Goal: Task Accomplishment & Management: Complete application form

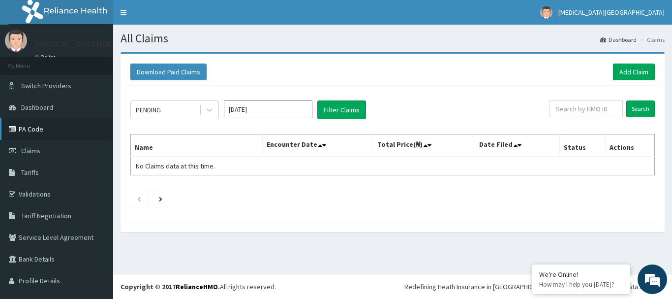
click at [52, 125] on link "PA Code" at bounding box center [56, 129] width 113 height 22
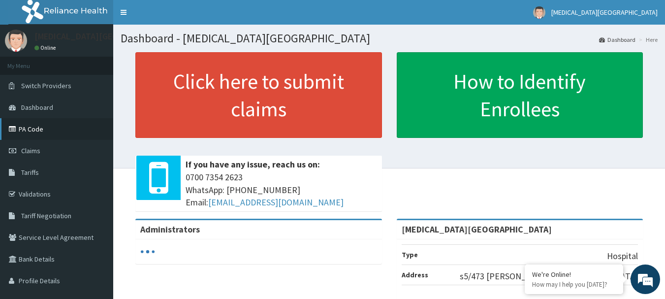
click at [25, 132] on link "PA Code" at bounding box center [56, 129] width 113 height 22
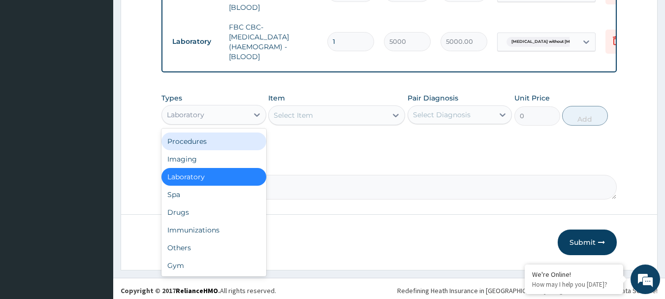
scroll to position [465, 0]
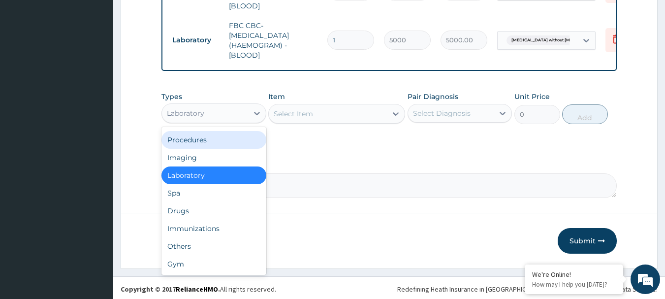
click at [209, 137] on div "Procedures" at bounding box center [213, 140] width 105 height 18
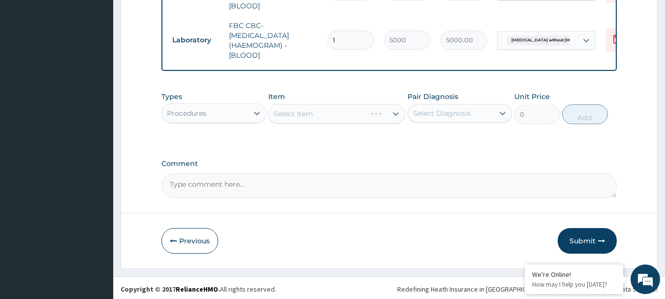
click at [275, 110] on div "Select Item" at bounding box center [336, 114] width 137 height 20
click at [347, 113] on div "Select Item" at bounding box center [336, 114] width 137 height 20
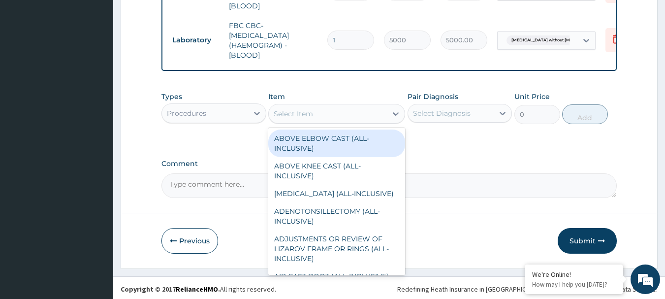
click at [347, 113] on div "Select Item" at bounding box center [328, 114] width 118 height 16
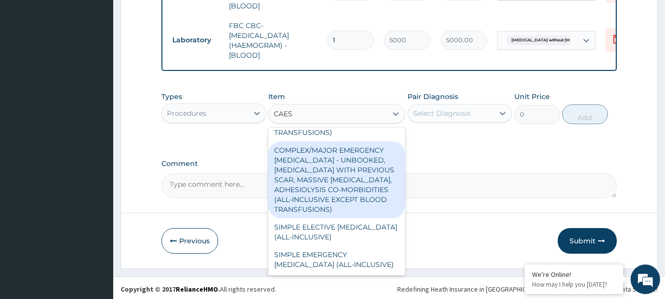
scroll to position [266, 0]
type input "CAES"
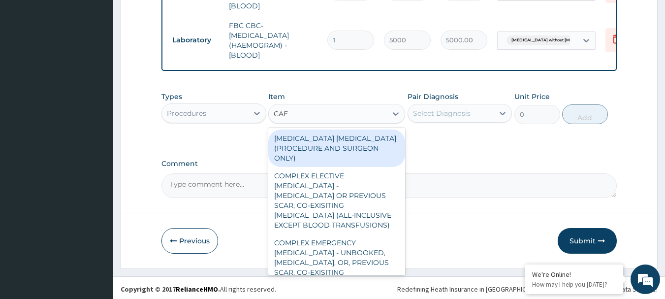
type input "CAES"
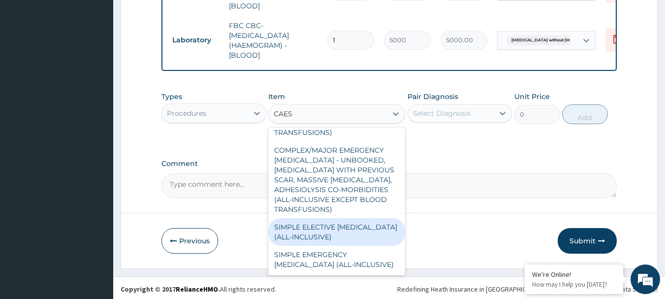
click at [323, 221] on div "SIMPLE ELECTIVE CAESAREAN SECTION (ALL-INCLUSIVE)" at bounding box center [336, 232] width 137 height 28
type input "375000"
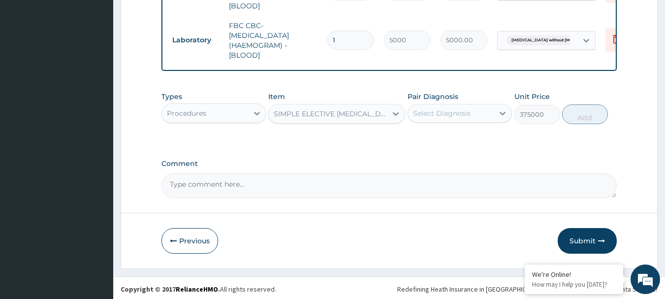
click at [349, 117] on div "SIMPLE ELECTIVE CAESAREAN SECTION (ALL-INCLUSIVE)" at bounding box center [328, 114] width 118 height 16
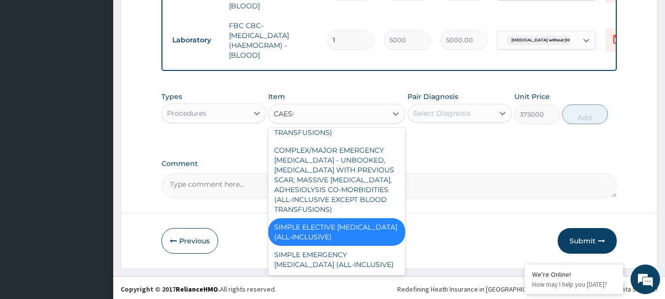
scroll to position [0, 0]
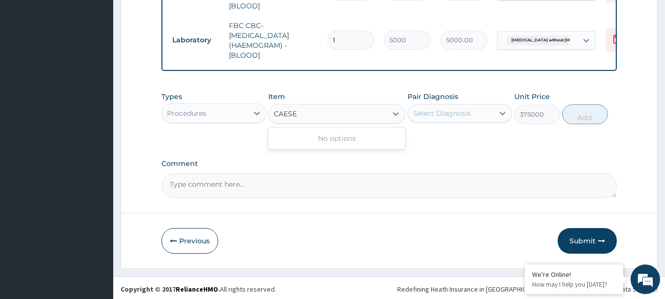
type input "CAES"
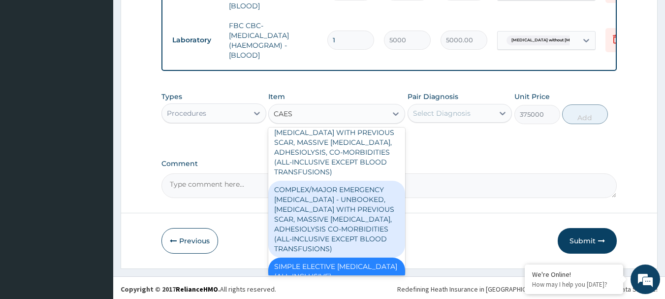
scroll to position [266, 0]
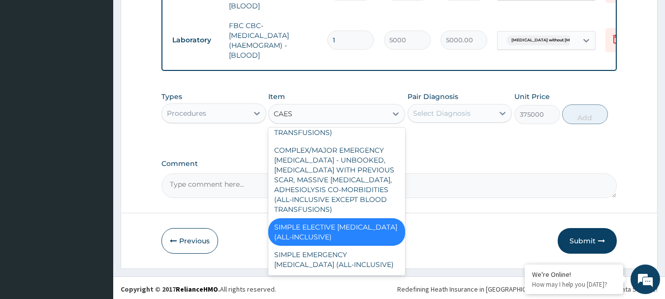
click at [367, 218] on div "SIMPLE ELECTIVE CAESAREAN SECTION (ALL-INCLUSIVE)" at bounding box center [336, 232] width 137 height 28
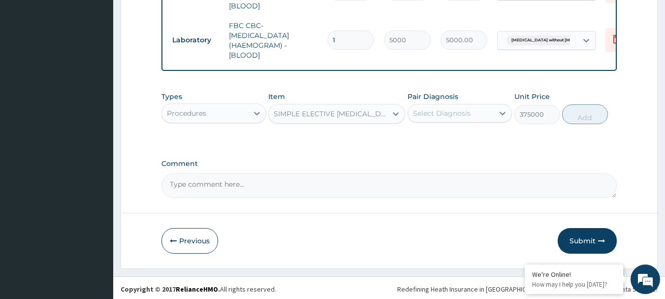
click at [365, 111] on div "SIMPLE ELECTIVE CAESAREAN SECTION (ALL-INCLUSIVE)" at bounding box center [331, 114] width 114 height 10
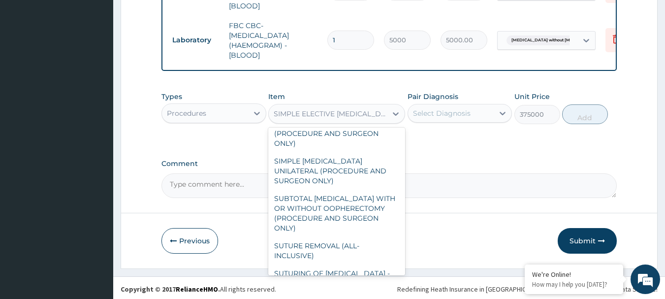
scroll to position [8286, 0]
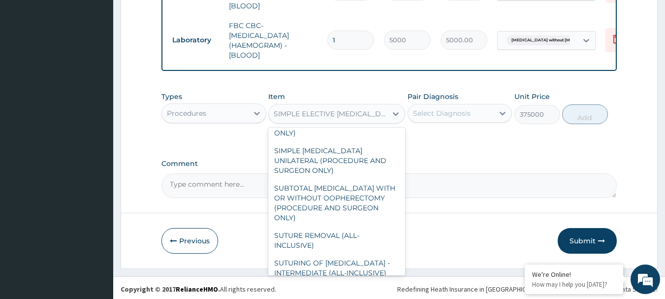
click at [375, 47] on div "SIMPLE EMERGENCY CAESAREAN SECTION (ALL-INCLUSIVE)" at bounding box center [336, 34] width 137 height 28
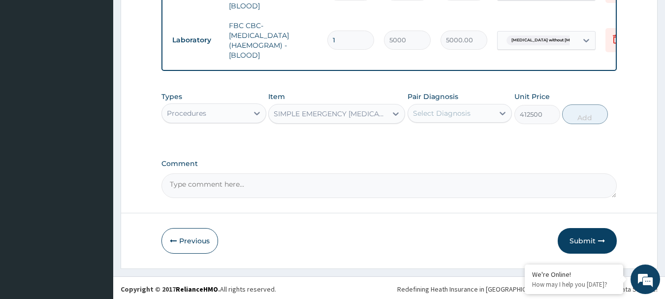
click at [323, 109] on div "SIMPLE EMERGENCY CAESAREAN SECTION (ALL-INCLUSIVE)" at bounding box center [331, 114] width 114 height 10
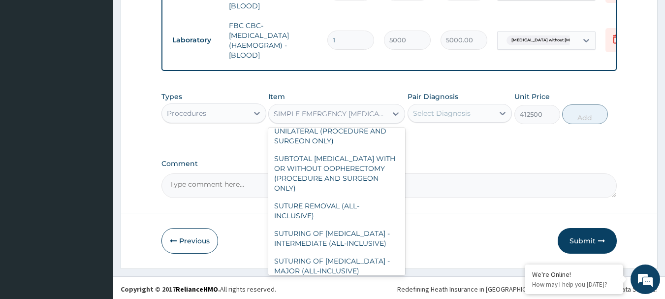
scroll to position [8316, 0]
click at [317, 17] on div "SIMPLE EMERGENCY CAESAREAN SECTION (ALL-INCLUSIVE)" at bounding box center [336, 3] width 137 height 28
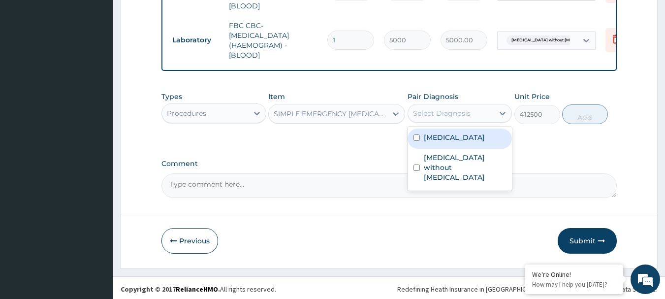
click at [475, 110] on div "Select Diagnosis" at bounding box center [451, 113] width 86 height 16
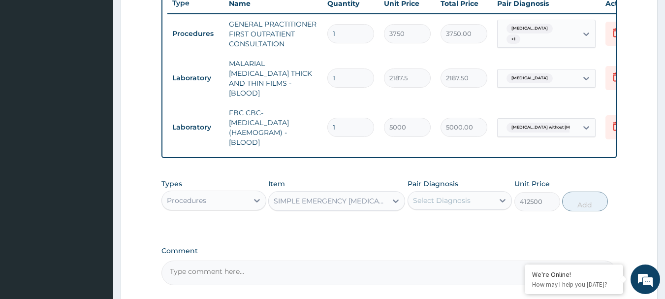
scroll to position [465, 0]
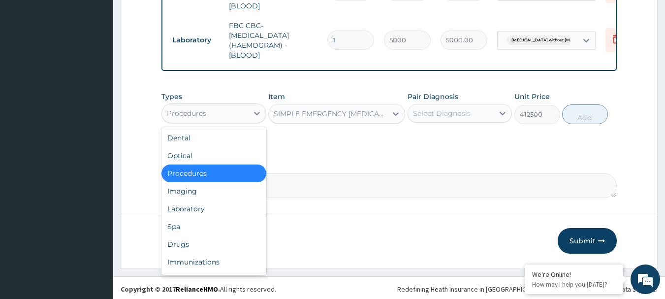
click at [206, 116] on div "Procedures" at bounding box center [205, 113] width 86 height 16
click at [182, 246] on div "Drugs" at bounding box center [213, 244] width 105 height 18
type input "0"
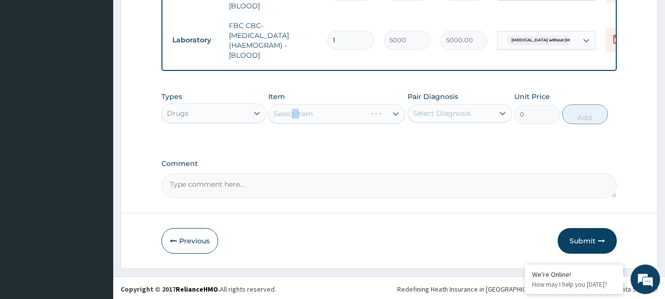
drag, startPoint x: 292, startPoint y: 115, endPoint x: 298, endPoint y: 122, distance: 9.2
click at [298, 122] on div "Types Drugs Item Select Item Pair Diagnosis Select Diagnosis Unit Price 0 Add" at bounding box center [389, 108] width 456 height 42
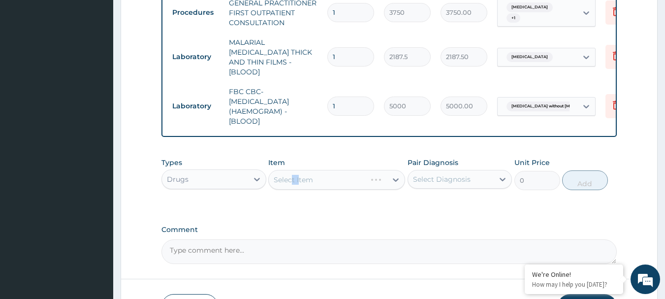
scroll to position [416, 0]
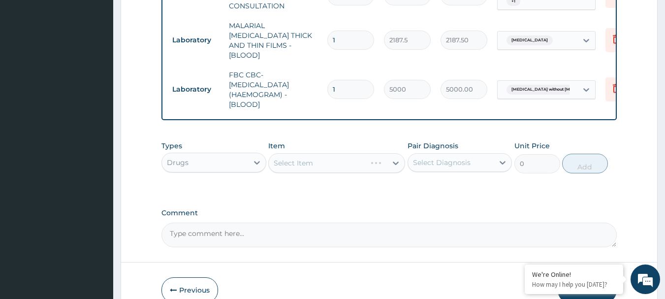
click at [338, 162] on div "Select Item" at bounding box center [336, 163] width 137 height 20
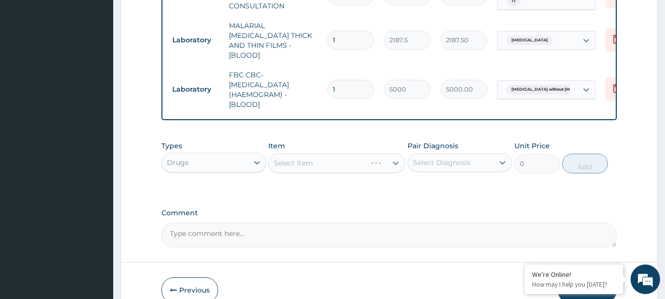
click at [338, 162] on div "Select Item" at bounding box center [336, 163] width 137 height 20
click at [359, 160] on div "Select Item" at bounding box center [336, 163] width 137 height 20
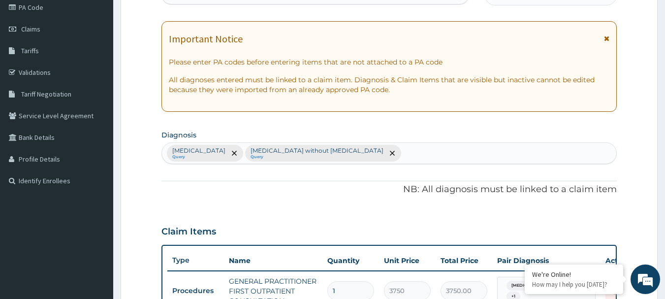
scroll to position [121, 0]
click at [44, 14] on link "PA Code" at bounding box center [56, 8] width 113 height 22
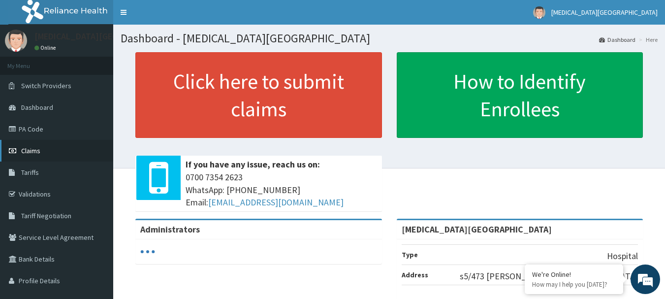
click at [26, 151] on span "Claims" at bounding box center [30, 150] width 19 height 9
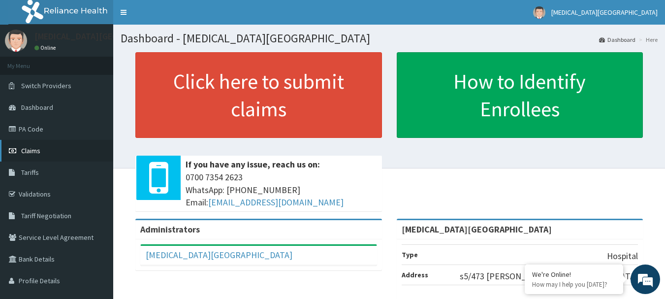
click at [56, 151] on link "Claims" at bounding box center [56, 151] width 113 height 22
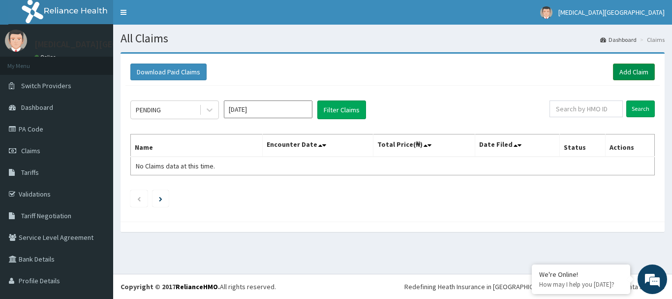
click at [639, 73] on link "Add Claim" at bounding box center [634, 71] width 42 height 17
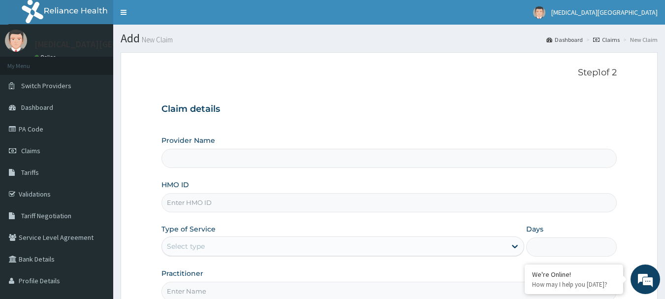
click at [240, 175] on div "Provider Name HMO ID Type of Service Select type Days Practitioner" at bounding box center [389, 217] width 456 height 165
click at [223, 211] on input "HMO ID" at bounding box center [389, 202] width 456 height 19
type input "[MEDICAL_DATA][GEOGRAPHIC_DATA]"
click at [190, 203] on input "EFM/1--26/A" at bounding box center [389, 202] width 456 height 19
type input "EFM/10026/A"
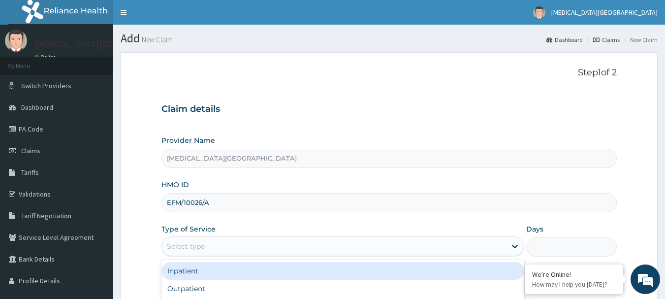
click at [208, 242] on div "Select type" at bounding box center [334, 246] width 344 height 16
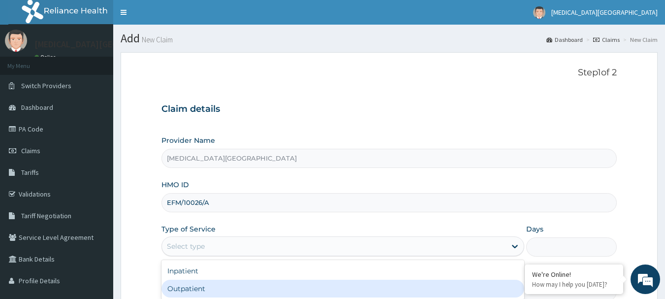
click at [212, 279] on div "Outpatient" at bounding box center [342, 288] width 363 height 18
type input "1"
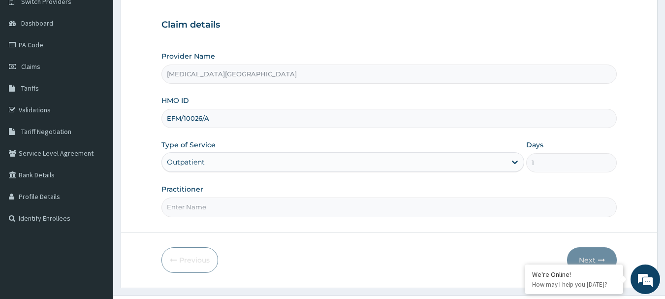
scroll to position [106, 0]
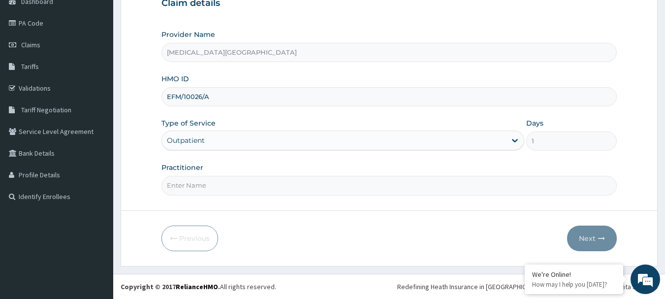
click at [236, 185] on input "Practitioner" at bounding box center [389, 185] width 456 height 19
type input "DR. LEWIS"
click at [597, 239] on button "Next" at bounding box center [592, 238] width 50 height 26
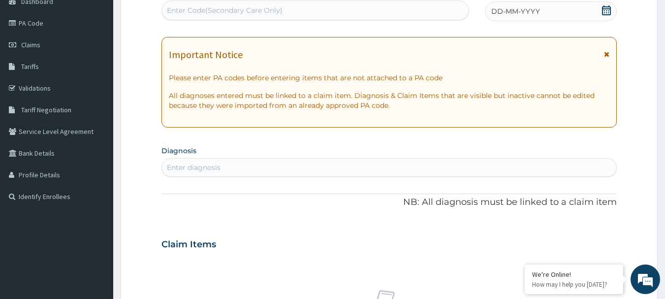
click at [609, 12] on icon at bounding box center [606, 10] width 10 height 10
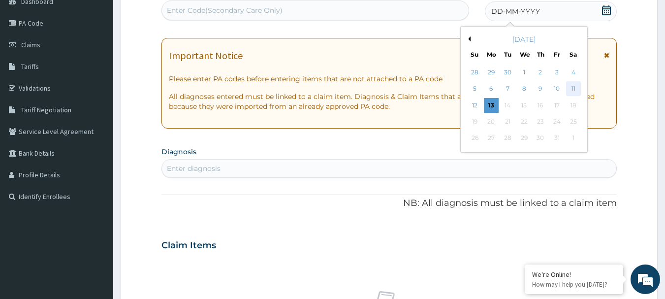
click at [580, 87] on div "11" at bounding box center [573, 89] width 15 height 15
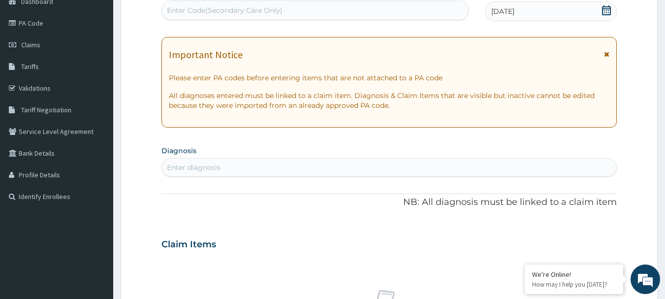
click at [289, 170] on div "Enter diagnosis" at bounding box center [389, 167] width 455 height 16
type input "[MEDICAL_DATA]"
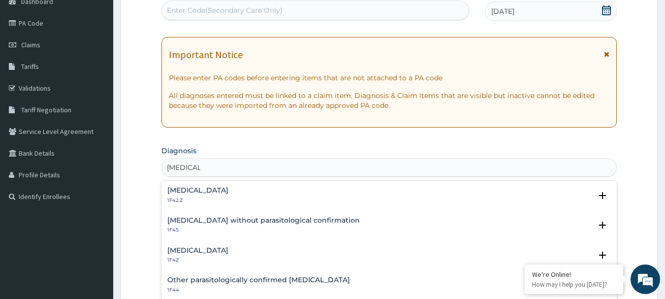
click at [228, 249] on h4 "[MEDICAL_DATA]" at bounding box center [197, 250] width 61 height 7
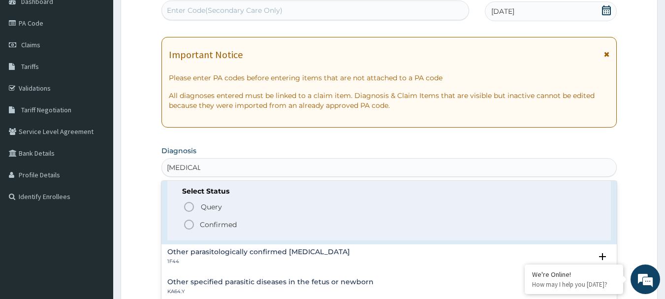
scroll to position [98, 0]
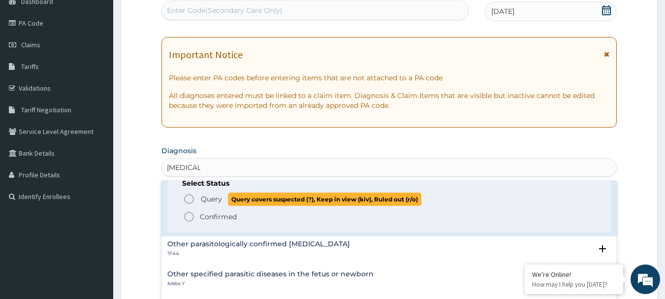
click at [207, 201] on span "Query" at bounding box center [211, 199] width 21 height 10
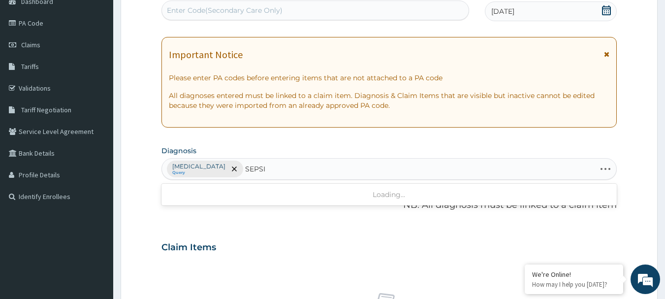
type input "[MEDICAL_DATA]"
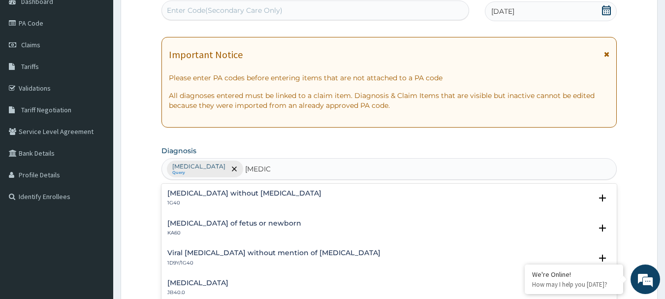
click at [210, 191] on h4 "[MEDICAL_DATA] without [MEDICAL_DATA]" at bounding box center [244, 192] width 154 height 7
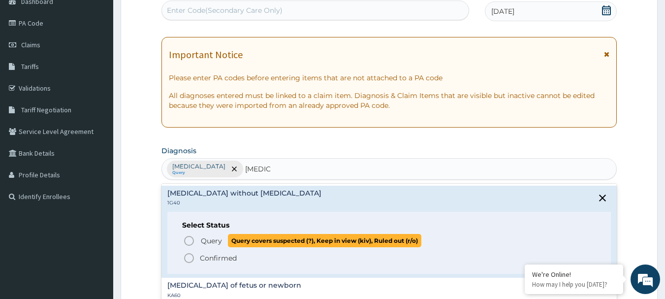
click at [190, 241] on icon "status option query" at bounding box center [189, 241] width 12 height 12
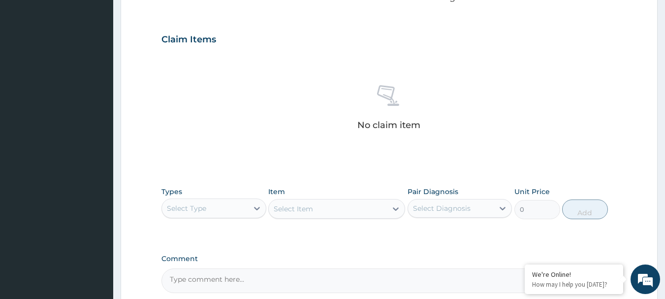
scroll to position [352, 0]
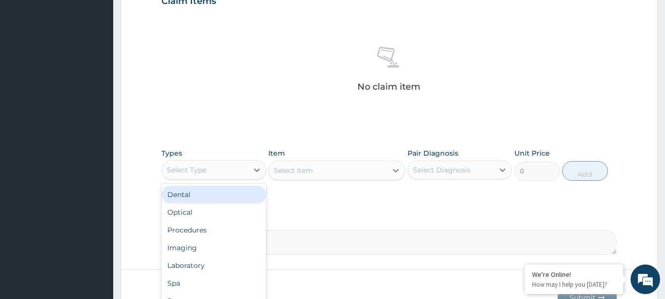
click at [232, 165] on div "Select Type" at bounding box center [205, 170] width 86 height 16
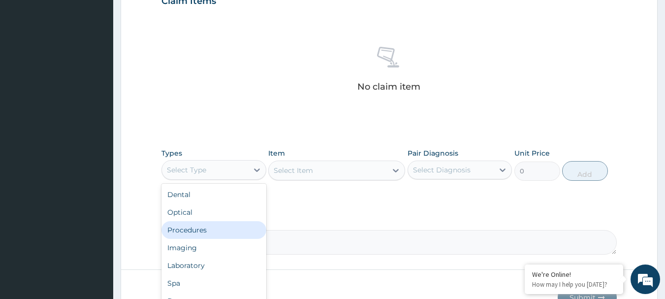
click at [208, 229] on div "Procedures" at bounding box center [213, 230] width 105 height 18
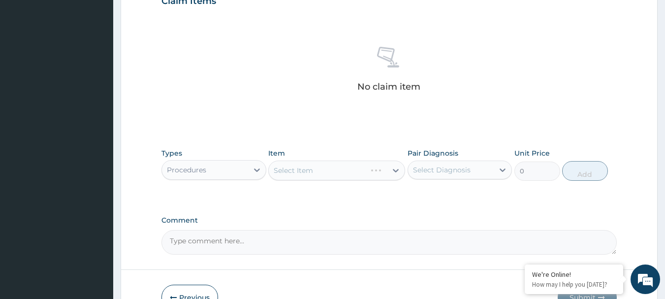
click at [286, 169] on div "Select Item" at bounding box center [336, 170] width 137 height 20
click at [286, 167] on div "Select Item" at bounding box center [336, 170] width 137 height 20
click at [306, 168] on div "Select Item" at bounding box center [336, 170] width 137 height 20
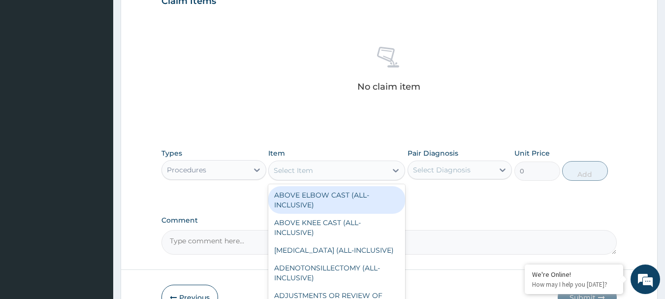
click at [306, 168] on div "Select Item" at bounding box center [293, 170] width 39 height 10
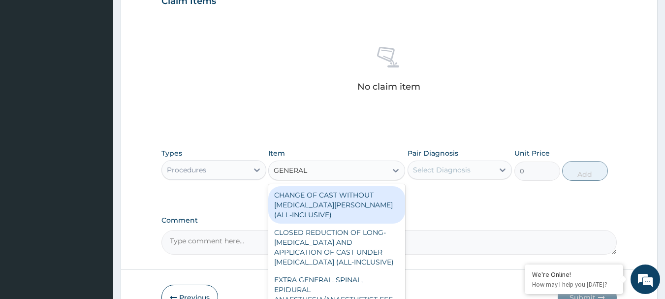
type input "GENERAL P"
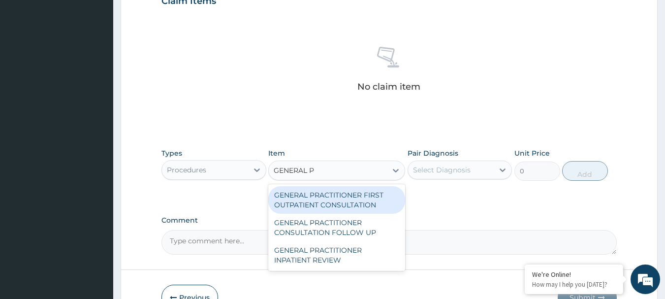
click at [338, 194] on div "GENERAL PRACTITIONER FIRST OUTPATIENT CONSULTATION" at bounding box center [336, 200] width 137 height 28
type input "3750"
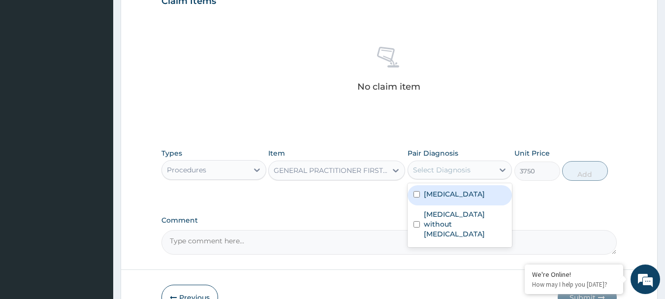
click at [414, 172] on div "Select Diagnosis" at bounding box center [442, 170] width 58 height 10
click at [419, 197] on input "checkbox" at bounding box center [416, 194] width 6 height 6
checkbox input "true"
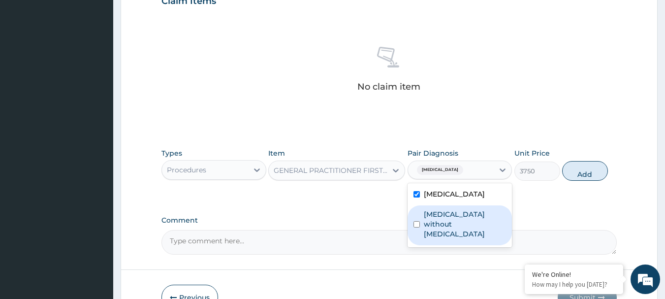
drag, startPoint x: 416, startPoint y: 220, endPoint x: 505, endPoint y: 200, distance: 91.3
click at [419, 221] on input "checkbox" at bounding box center [416, 224] width 6 height 6
checkbox input "true"
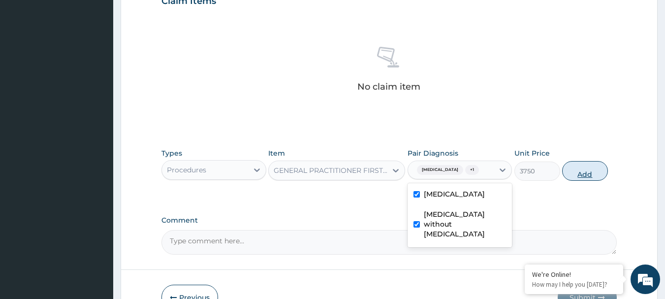
click at [571, 172] on button "Add" at bounding box center [585, 171] width 46 height 20
type input "0"
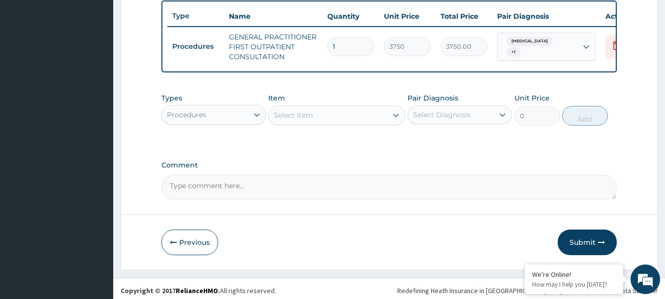
scroll to position [377, 0]
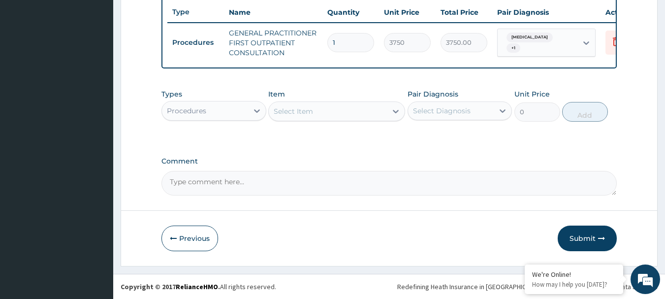
click at [243, 113] on div "Procedures" at bounding box center [205, 111] width 86 height 16
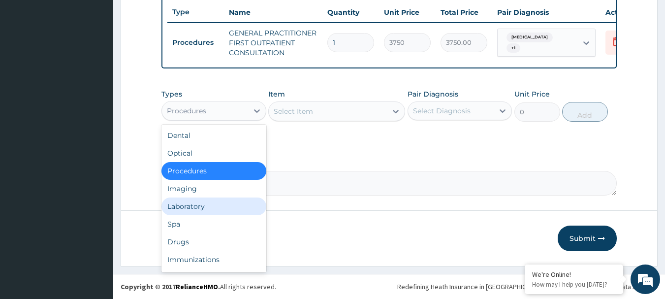
click at [204, 202] on div "Laboratory" at bounding box center [213, 206] width 105 height 18
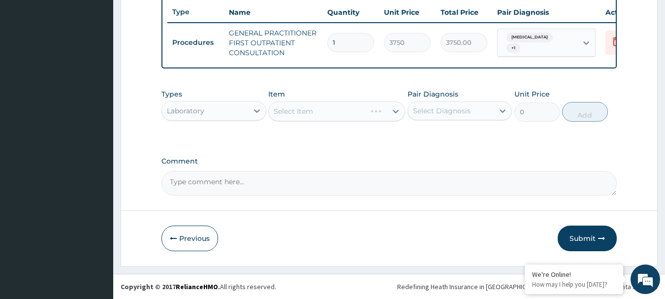
click at [294, 110] on div "Select Item" at bounding box center [336, 111] width 137 height 20
click at [297, 110] on div "Select Item" at bounding box center [336, 111] width 137 height 20
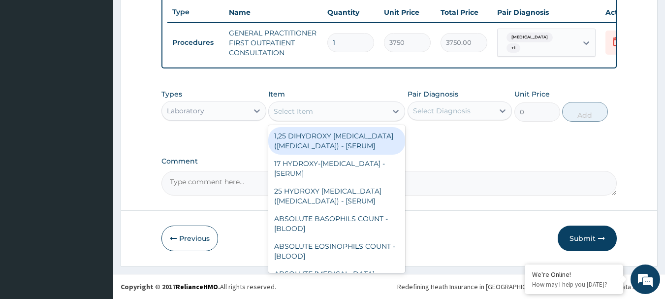
click at [297, 110] on div "Select Item" at bounding box center [293, 111] width 39 height 10
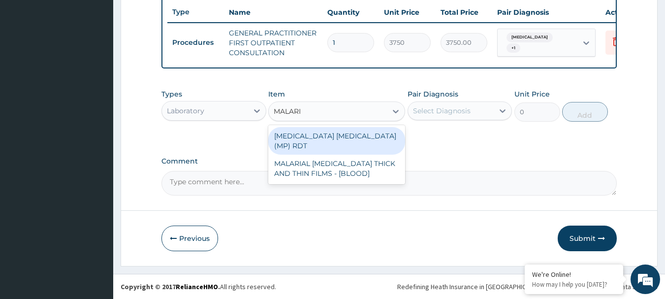
type input "[MEDICAL_DATA]"
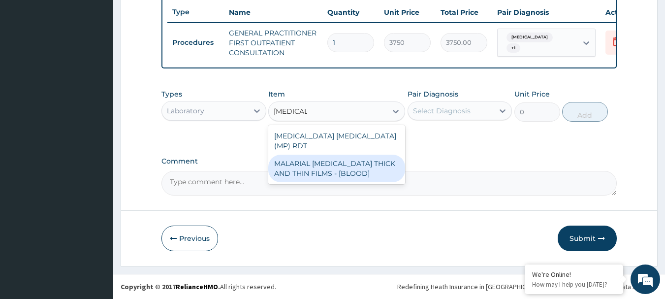
click at [386, 155] on div "MALARIAL PARASITE THICK AND THIN FILMS - [BLOOD]" at bounding box center [336, 169] width 137 height 28
type input "2187.5"
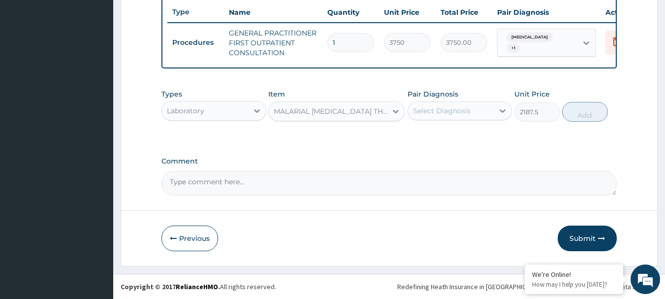
click at [441, 104] on div "Select Diagnosis" at bounding box center [451, 111] width 86 height 16
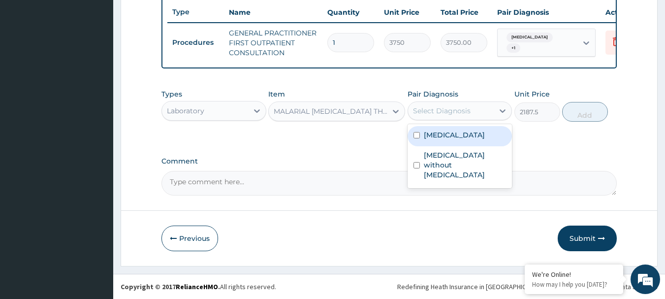
drag, startPoint x: 441, startPoint y: 137, endPoint x: 454, endPoint y: 135, distance: 12.9
click at [442, 137] on label "[MEDICAL_DATA]" at bounding box center [454, 135] width 61 height 10
checkbox input "true"
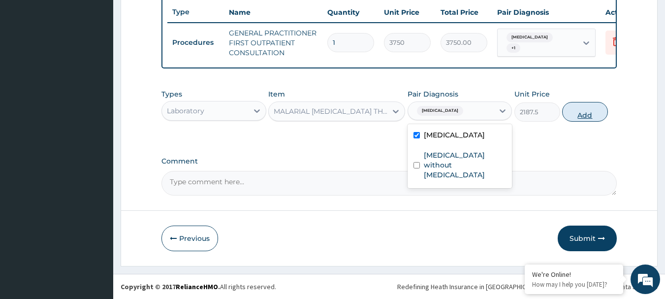
click at [590, 113] on button "Add" at bounding box center [585, 112] width 46 height 20
type input "0"
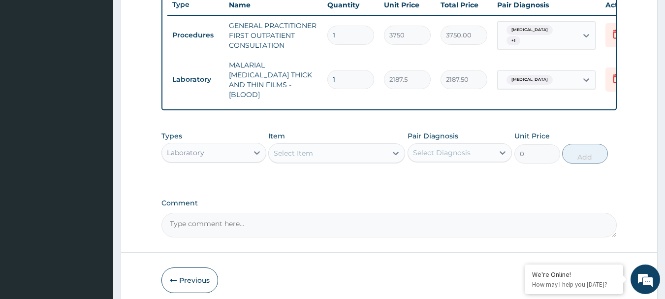
click at [287, 148] on div "Select Item" at bounding box center [293, 153] width 39 height 10
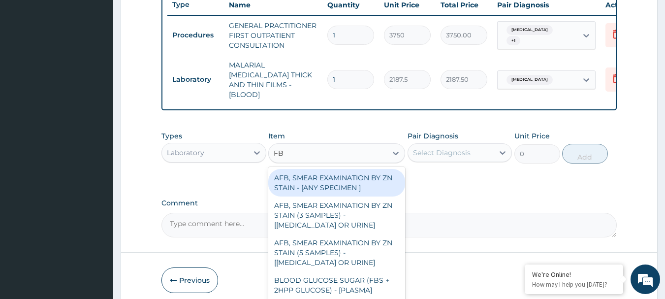
type input "FBC"
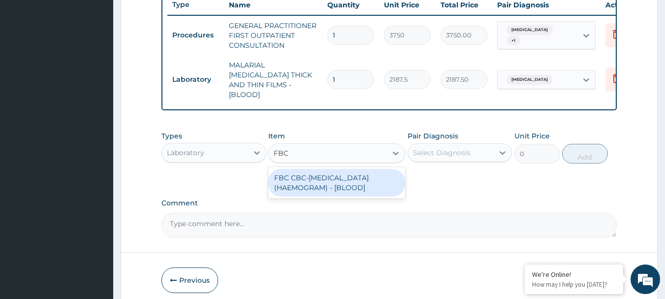
drag, startPoint x: 299, startPoint y: 187, endPoint x: 431, endPoint y: 168, distance: 133.3
click at [304, 182] on div "FBC CBC-COMPLETE BLOOD COUNT (HAEMOGRAM) - [BLOOD]" at bounding box center [336, 183] width 137 height 28
type input "5000"
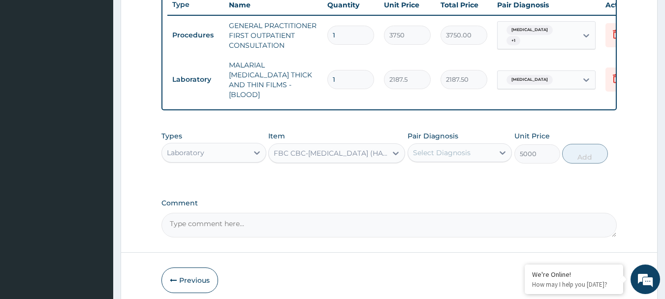
click at [455, 155] on div "Select Diagnosis" at bounding box center [451, 153] width 86 height 16
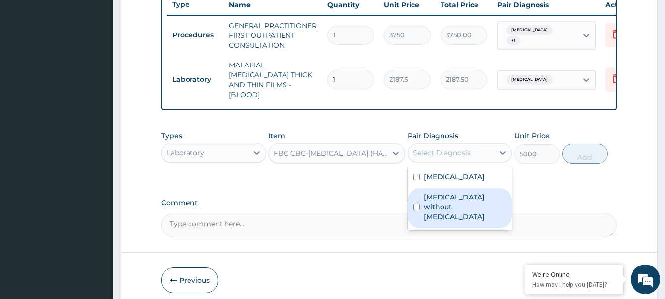
click at [445, 188] on div "[MEDICAL_DATA] without [MEDICAL_DATA]" at bounding box center [459, 208] width 105 height 40
checkbox input "true"
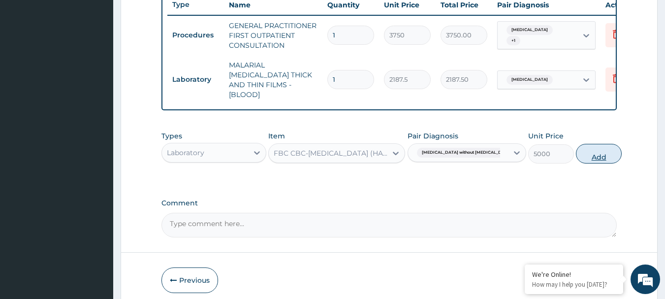
click at [591, 145] on button "Add" at bounding box center [599, 154] width 46 height 20
type input "0"
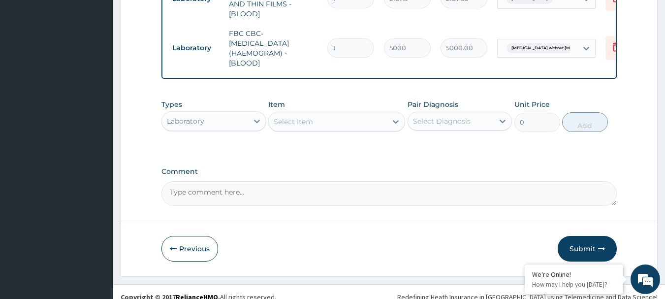
scroll to position [465, 0]
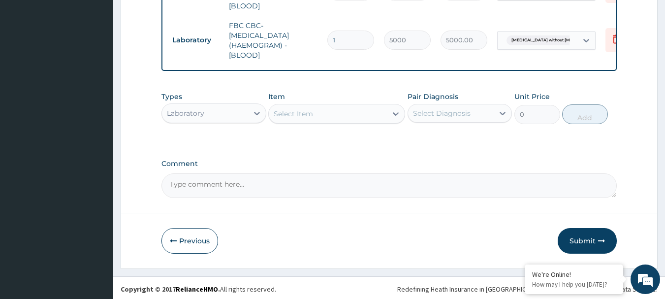
click at [222, 112] on div "Laboratory" at bounding box center [205, 113] width 86 height 16
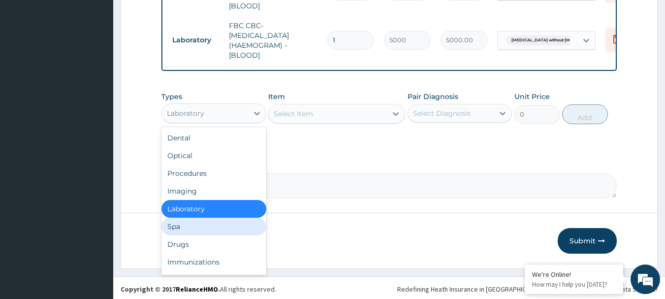
scroll to position [33, 0]
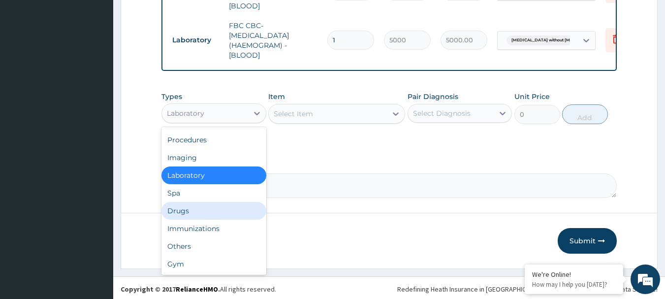
click at [195, 202] on div "Drugs" at bounding box center [213, 211] width 105 height 18
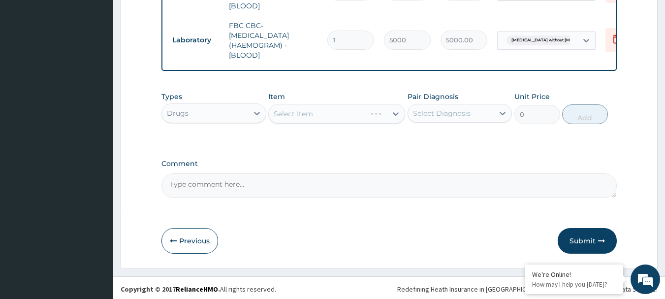
click at [360, 116] on div "Select Item" at bounding box center [336, 114] width 137 height 20
click at [361, 113] on div "Select Item" at bounding box center [336, 114] width 137 height 20
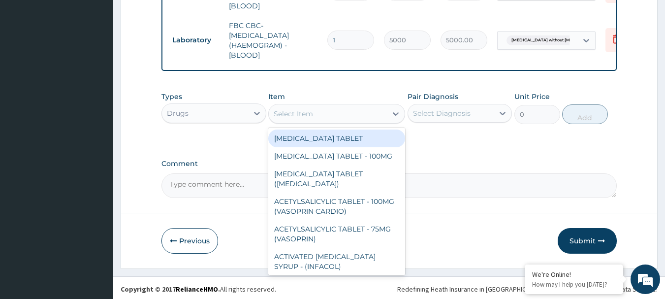
click at [361, 113] on div "Select Item" at bounding box center [328, 114] width 118 height 16
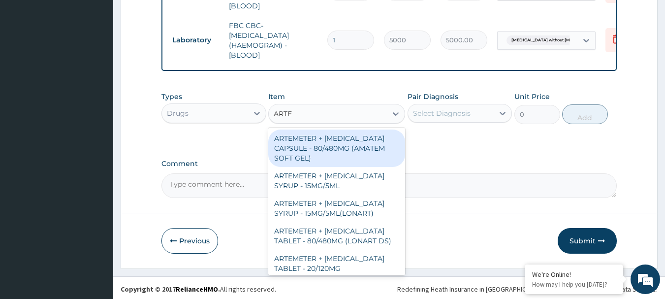
type input "ARTEM"
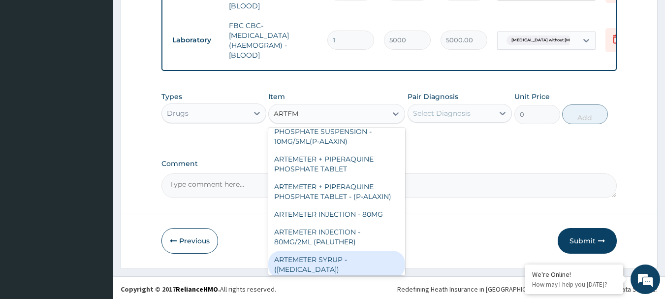
scroll to position [246, 0]
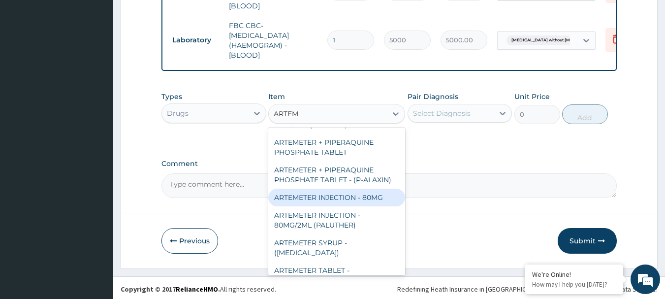
click at [347, 188] on div "ARTEMETER INJECTION - 80MG" at bounding box center [336, 197] width 137 height 18
type input "476"
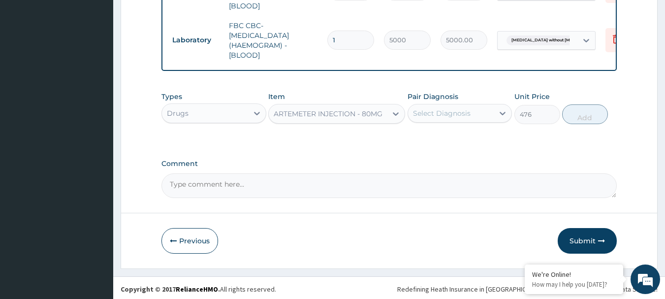
click at [418, 105] on div "Select Diagnosis" at bounding box center [451, 113] width 86 height 16
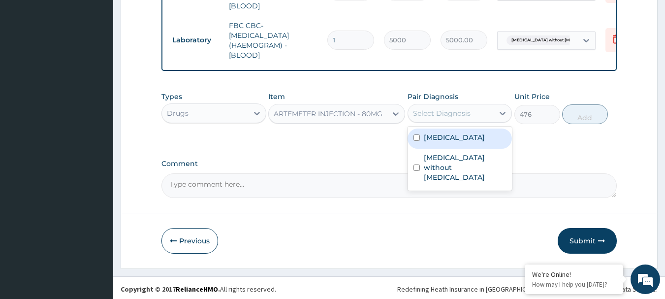
click at [416, 134] on input "checkbox" at bounding box center [416, 137] width 6 height 6
checkbox input "true"
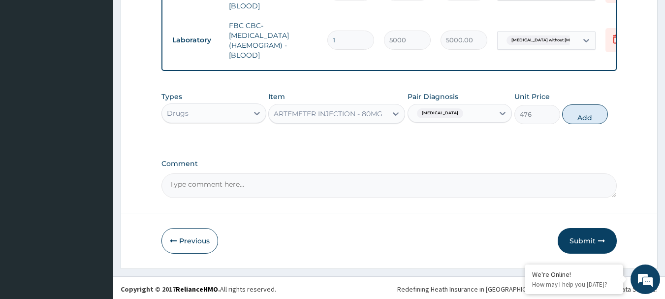
click at [578, 111] on button "Add" at bounding box center [585, 114] width 46 height 20
type input "0"
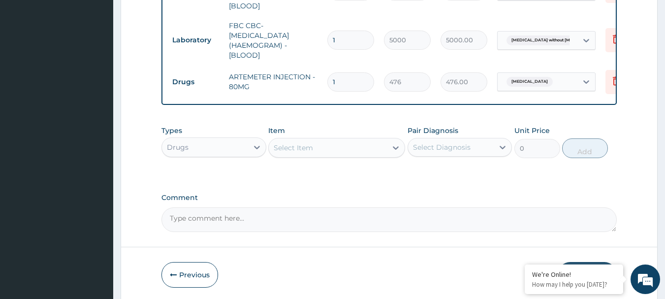
type input "0.00"
type input "2"
type input "952.00"
type input "2"
click at [309, 148] on div "Select Item" at bounding box center [293, 148] width 39 height 10
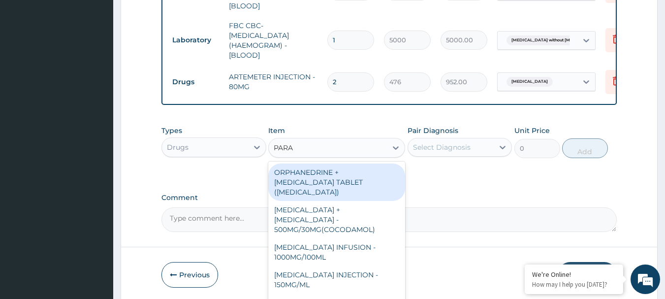
type input "PARAC"
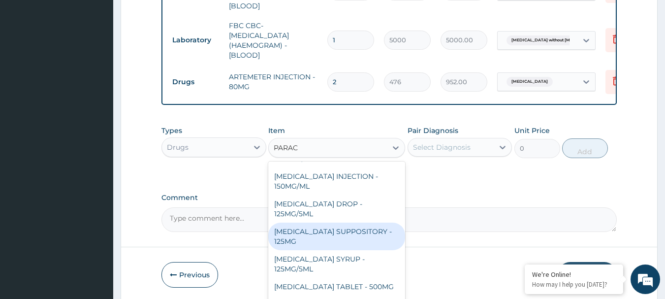
scroll to position [49, 0]
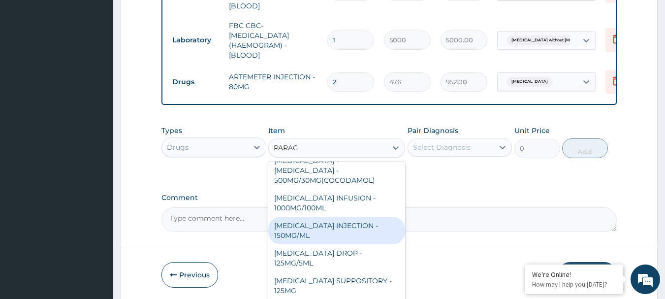
click at [329, 219] on div "PARACETAMOL INJECTION - 150MG/ML" at bounding box center [336, 231] width 137 height 28
type input "560"
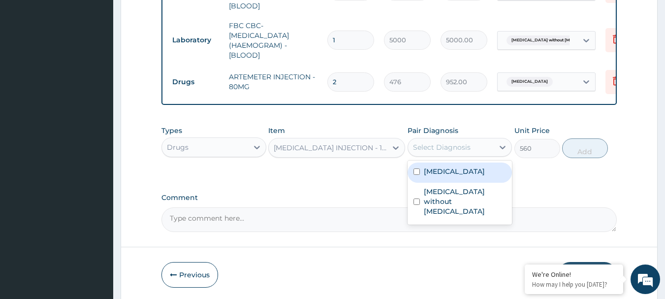
click at [426, 145] on div "Select Diagnosis" at bounding box center [442, 147] width 58 height 10
click at [414, 174] on div "[MEDICAL_DATA]" at bounding box center [459, 172] width 105 height 20
checkbox input "true"
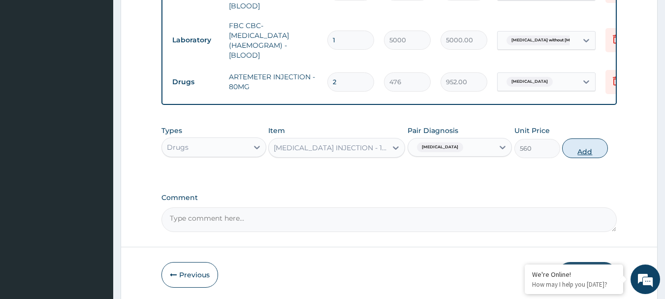
click at [604, 151] on button "Add" at bounding box center [585, 148] width 46 height 20
type input "0"
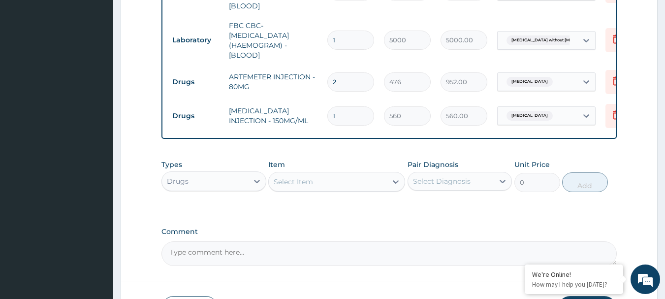
type input "0.00"
type input "2"
type input "1120.00"
type input "2"
click at [277, 177] on div "Select Item" at bounding box center [293, 182] width 39 height 10
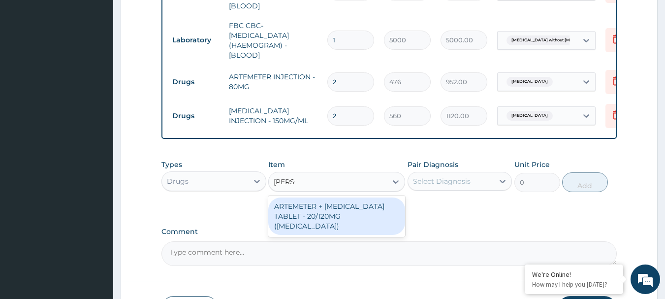
type input "COART"
drag, startPoint x: 307, startPoint y: 203, endPoint x: 383, endPoint y: 205, distance: 76.8
click at [307, 203] on div "ARTEMETER + LUMEFANTRINE TABLET - 20/120MG (COARTEM)" at bounding box center [336, 215] width 137 height 37
type input "210"
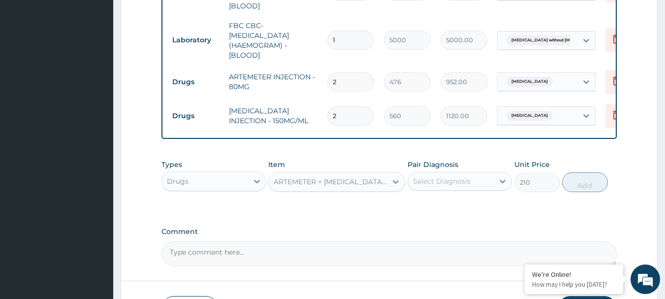
click at [463, 181] on div "Select Diagnosis" at bounding box center [442, 181] width 58 height 10
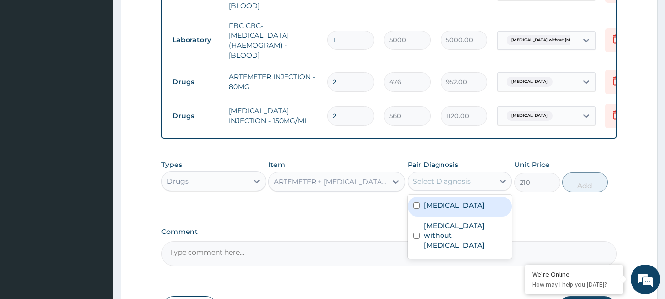
drag, startPoint x: 470, startPoint y: 205, endPoint x: 564, endPoint y: 204, distance: 94.5
click at [469, 205] on label "[MEDICAL_DATA]" at bounding box center [454, 205] width 61 height 10
checkbox input "true"
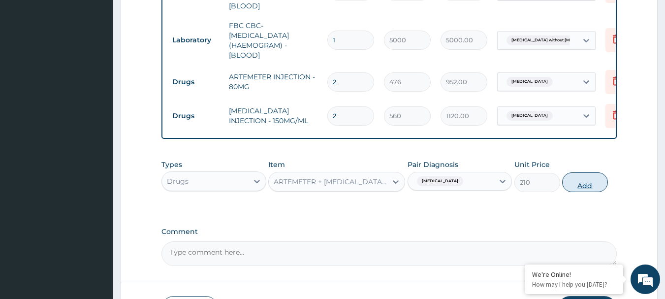
click at [590, 177] on button "Add" at bounding box center [585, 182] width 46 height 20
type input "0"
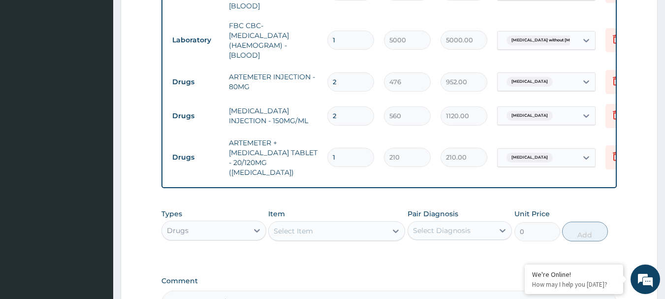
type input "0.00"
type input "2"
type input "420.00"
type input "24"
type input "5040.00"
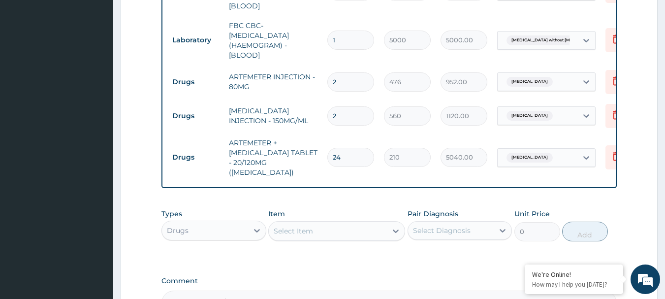
type input "24"
click at [346, 223] on div "Select Item" at bounding box center [328, 231] width 118 height 16
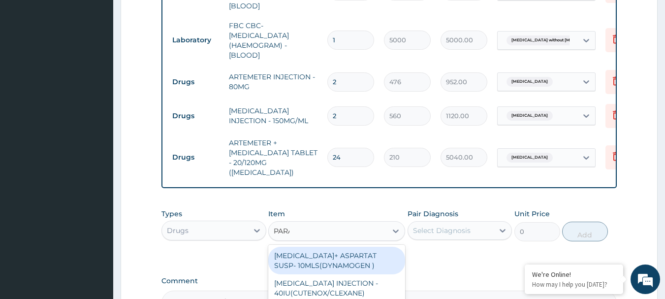
type input "PARAC"
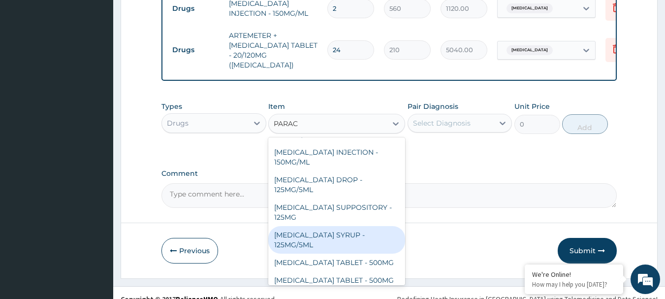
scroll to position [104, 0]
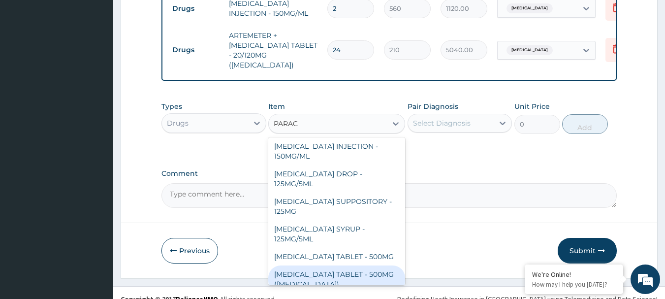
click at [347, 265] on div "PARACETAMOL TABLET - 500MG (PANADOL)" at bounding box center [336, 279] width 137 height 28
type input "42"
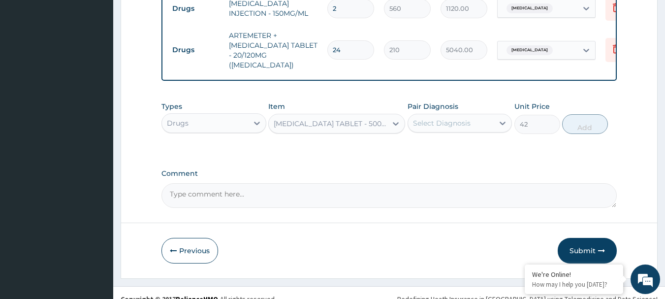
click at [448, 118] on div "Select Diagnosis" at bounding box center [442, 123] width 58 height 10
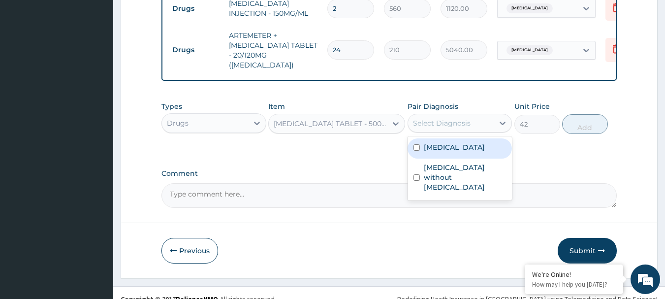
click at [459, 138] on div "[MEDICAL_DATA]" at bounding box center [459, 148] width 105 height 20
checkbox input "true"
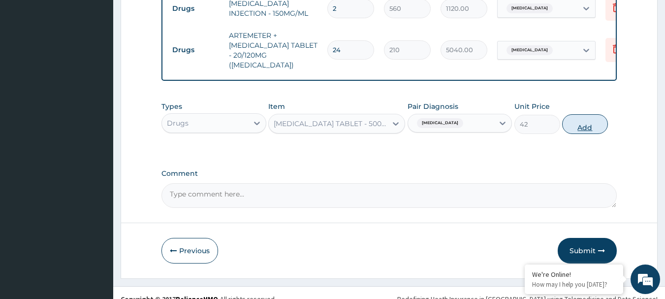
click at [567, 114] on button "Add" at bounding box center [585, 124] width 46 height 20
type input "0"
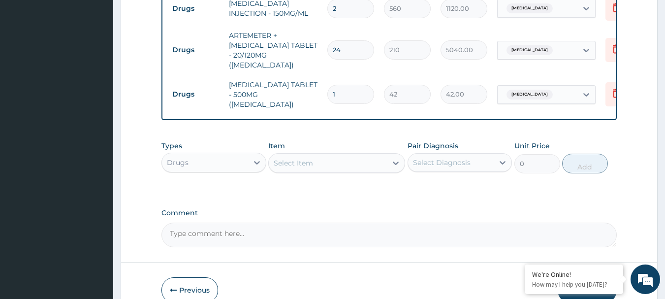
type input "18"
type input "756.00"
type input "18"
click at [327, 155] on div "Select Item" at bounding box center [328, 163] width 118 height 16
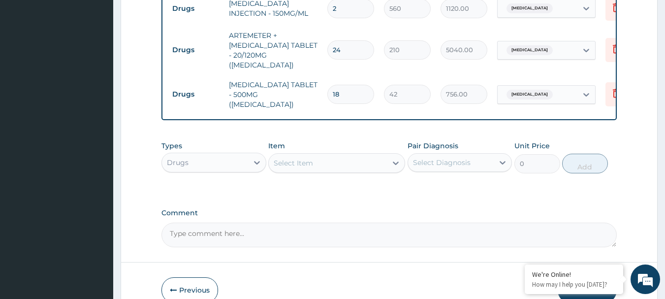
scroll to position [607, 0]
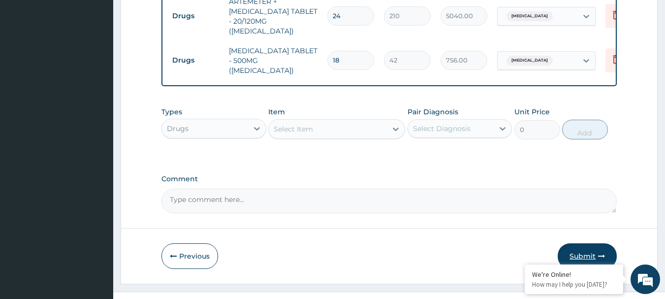
click at [574, 243] on button "Submit" at bounding box center [587, 256] width 59 height 26
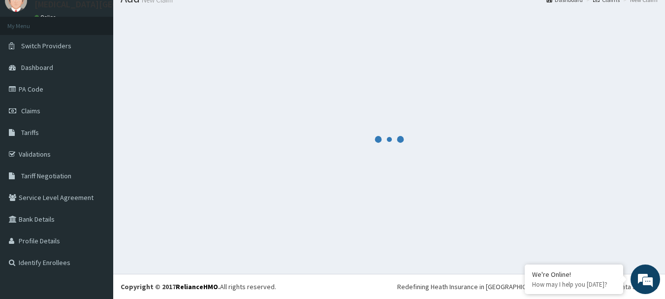
scroll to position [40, 0]
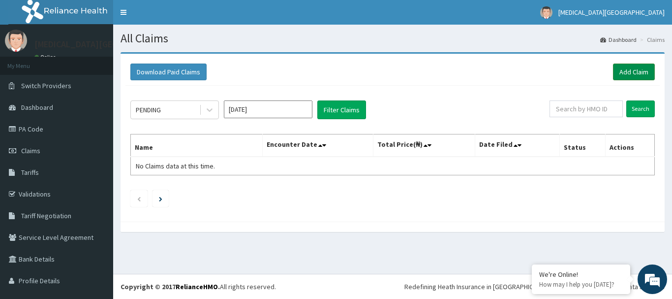
click at [644, 68] on link "Add Claim" at bounding box center [634, 71] width 42 height 17
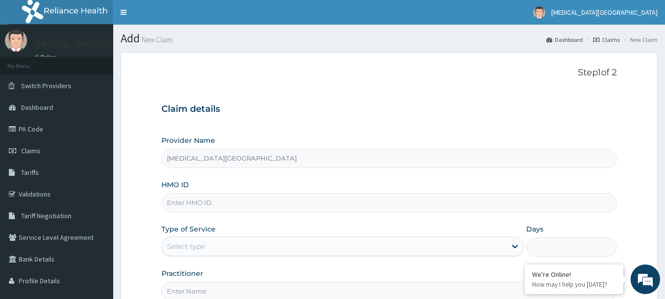
type input "[MEDICAL_DATA][GEOGRAPHIC_DATA]"
click at [407, 205] on input "HMO ID" at bounding box center [389, 202] width 456 height 19
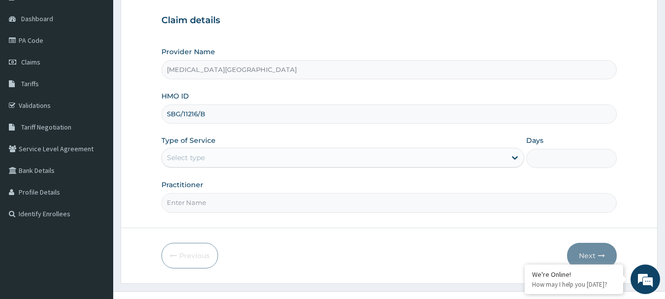
scroll to position [98, 0]
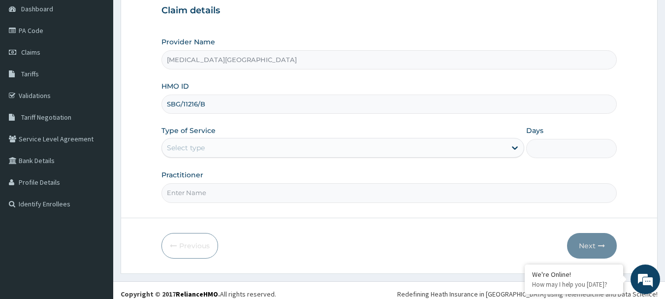
type input "SBG/11216/B"
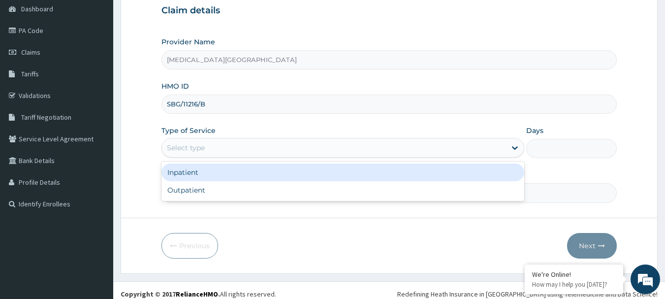
click at [200, 153] on div "Select type" at bounding box center [186, 148] width 38 height 10
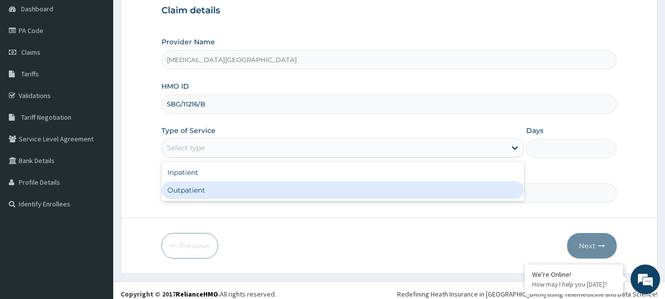
click at [192, 187] on div "Outpatient" at bounding box center [342, 190] width 363 height 18
type input "1"
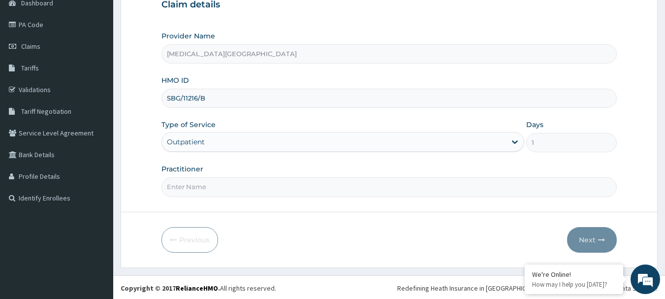
scroll to position [106, 0]
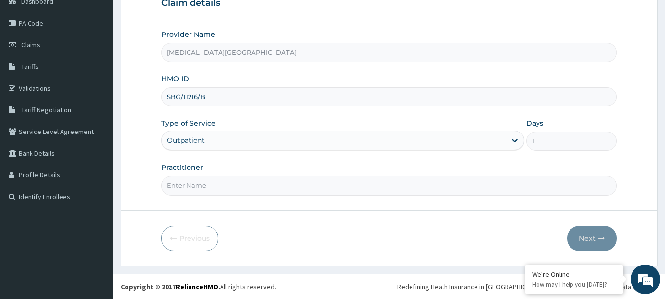
click at [208, 173] on div "Practitioner" at bounding box center [389, 178] width 456 height 32
click at [202, 184] on input "Practitioner" at bounding box center [389, 185] width 456 height 19
type input "[PERSON_NAME]"
click at [582, 242] on button "Next" at bounding box center [592, 238] width 50 height 26
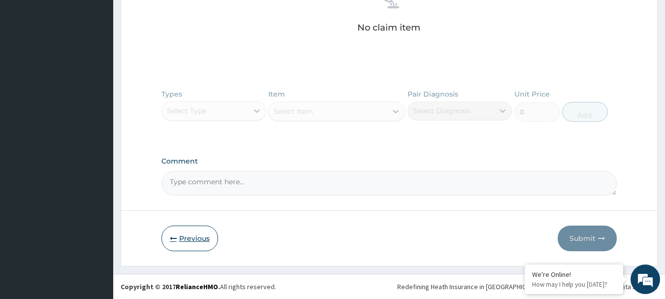
click at [187, 237] on button "Previous" at bounding box center [189, 238] width 57 height 26
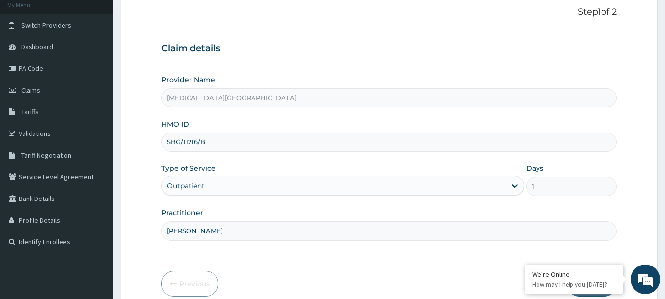
scroll to position [0, 0]
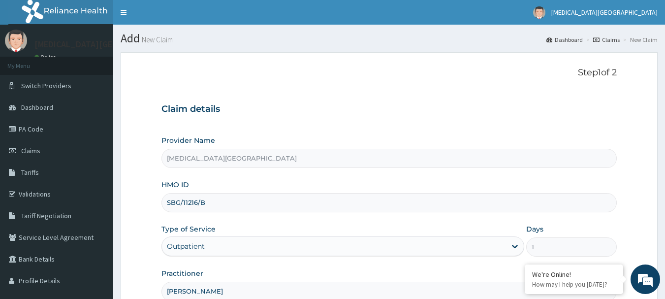
click at [220, 201] on input "SBG/11216/B" at bounding box center [389, 202] width 456 height 19
type input "S"
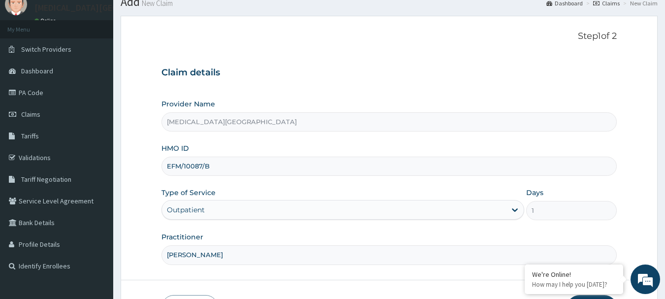
scroll to position [106, 0]
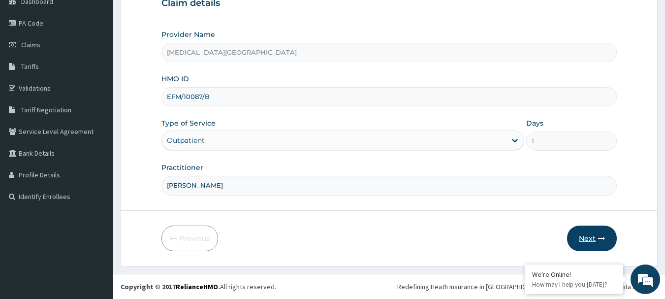
type input "EFM/10087/B"
click at [586, 233] on button "Next" at bounding box center [592, 238] width 50 height 26
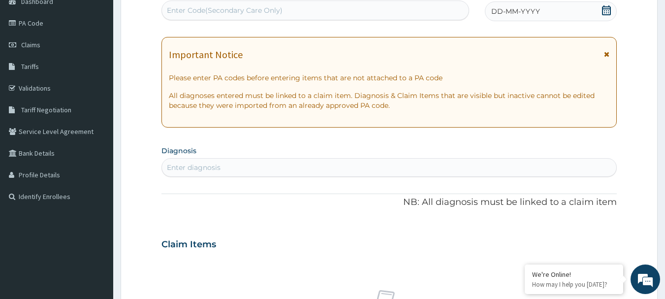
click at [305, 165] on div "Enter diagnosis" at bounding box center [389, 167] width 455 height 16
type input "N"
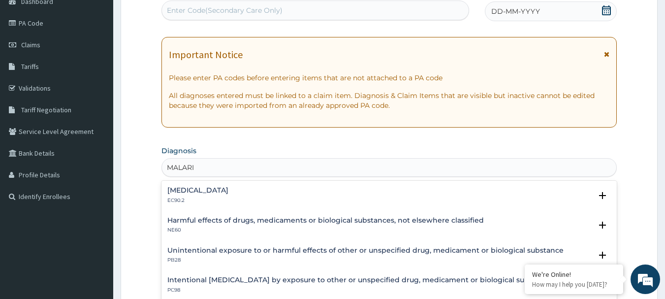
type input "[MEDICAL_DATA]"
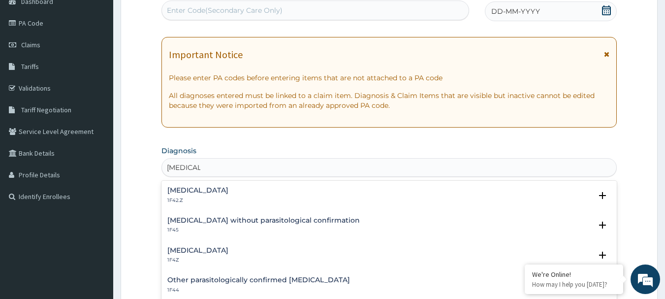
click at [243, 252] on div "[MEDICAL_DATA] 1F4Z" at bounding box center [389, 255] width 444 height 17
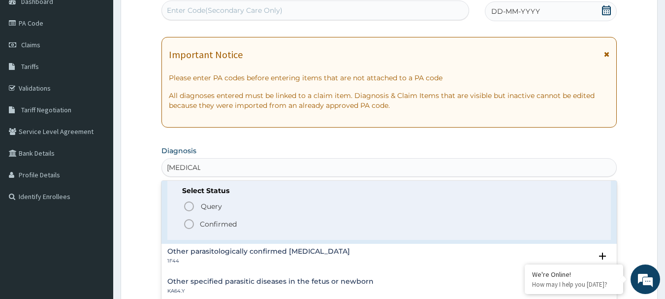
scroll to position [98, 0]
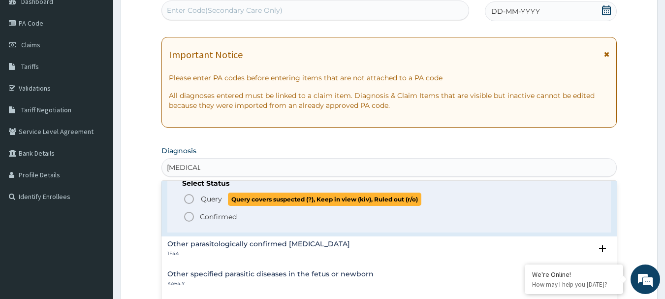
click at [210, 204] on span "Query" at bounding box center [211, 199] width 21 height 10
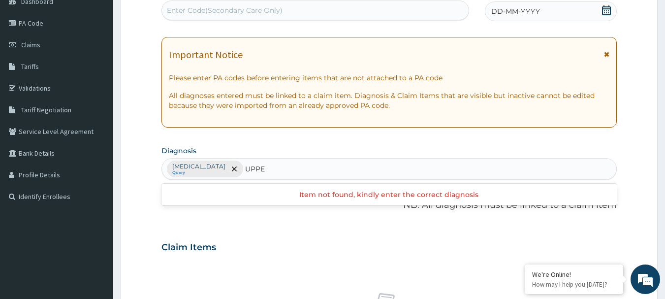
type input "UPPER"
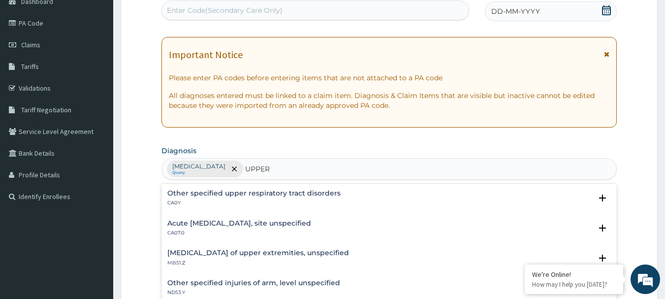
click at [239, 229] on div "Acute [MEDICAL_DATA], site unspecified CA07.0" at bounding box center [239, 227] width 144 height 17
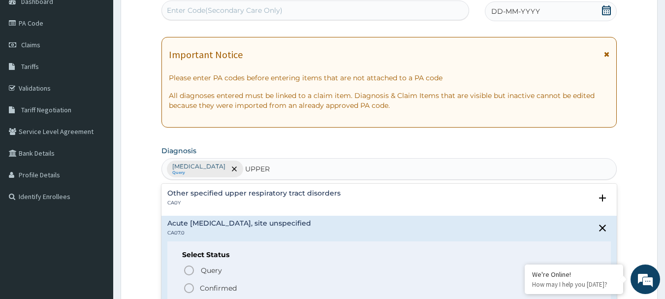
click at [213, 286] on p "Confirmed" at bounding box center [218, 288] width 37 height 10
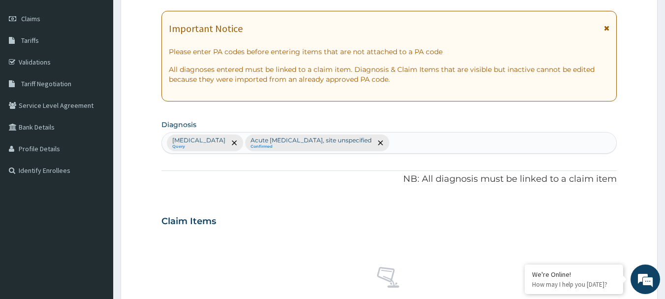
scroll to position [155, 0]
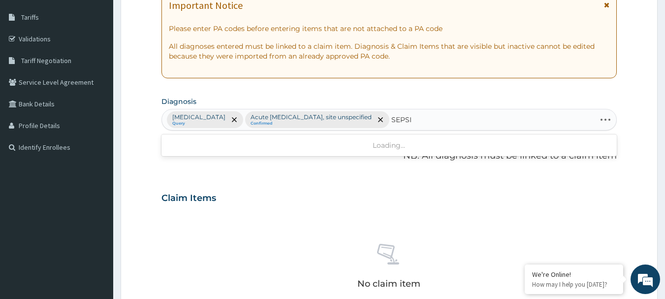
type input "[MEDICAL_DATA]"
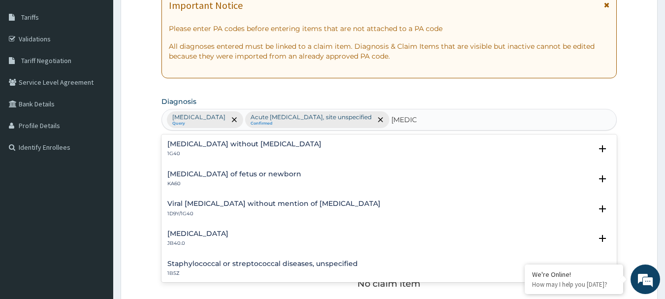
click at [215, 148] on h4 "[MEDICAL_DATA] without [MEDICAL_DATA]" at bounding box center [244, 143] width 154 height 7
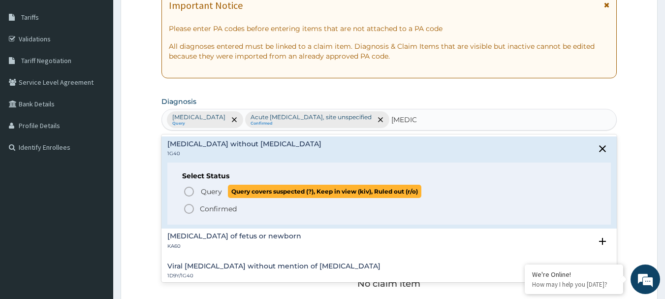
click at [216, 192] on span "Query" at bounding box center [211, 191] width 21 height 10
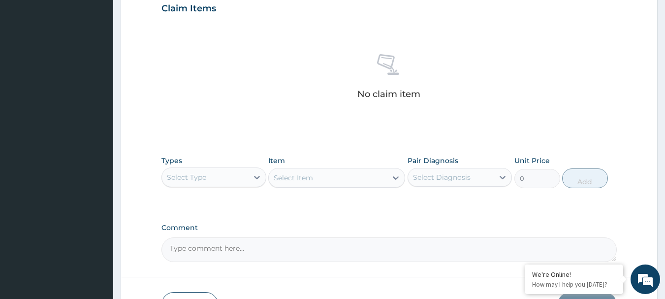
scroll to position [401, 0]
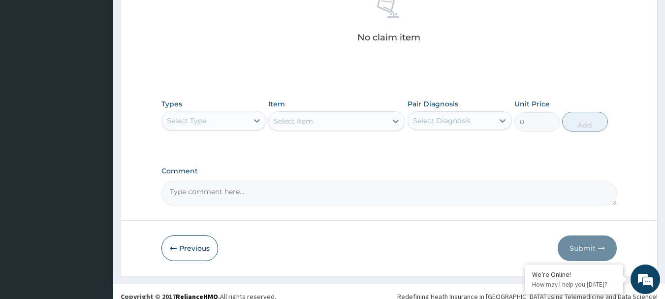
click at [235, 123] on div "Select Type" at bounding box center [205, 121] width 86 height 16
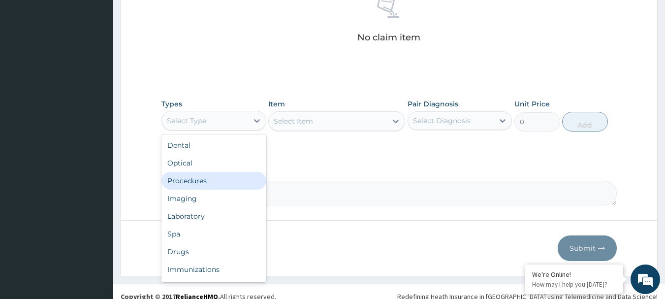
click at [218, 181] on div "Procedures" at bounding box center [213, 181] width 105 height 18
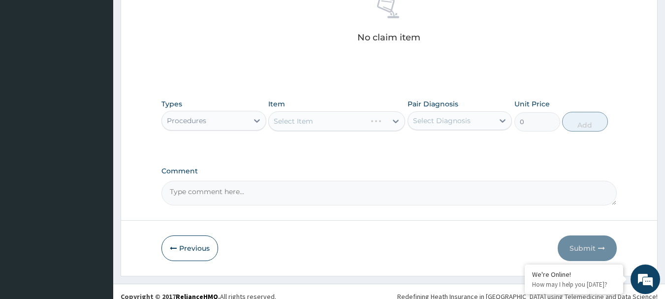
click at [314, 122] on div "Select Item" at bounding box center [336, 121] width 137 height 20
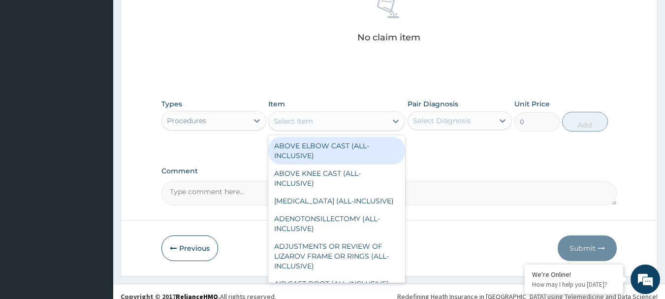
click at [314, 122] on div "Select Item" at bounding box center [328, 121] width 118 height 16
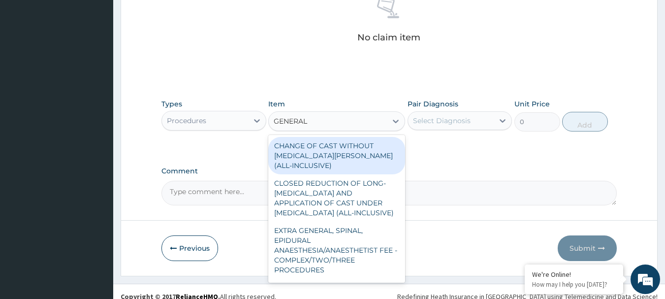
type input "GENERAL P"
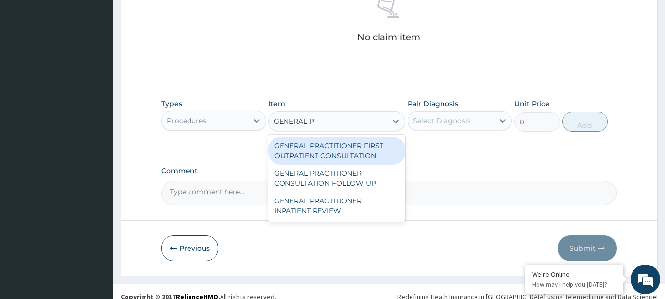
drag, startPoint x: 320, startPoint y: 147, endPoint x: 379, endPoint y: 126, distance: 62.1
click at [321, 147] on div "GENERAL PRACTITIONER FIRST OUTPATIENT CONSULTATION" at bounding box center [336, 151] width 137 height 28
type input "3750"
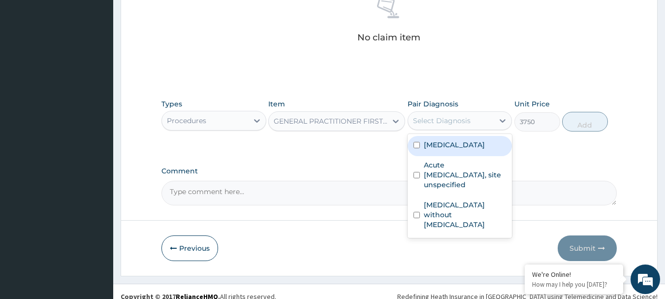
click at [418, 119] on div "Select Diagnosis" at bounding box center [442, 121] width 58 height 10
